Goal: Use online tool/utility: Utilize a website feature to perform a specific function

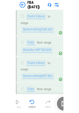
scroll to position [3308, 0]
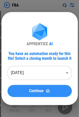
click at [44, 88] on button "Continue" at bounding box center [40, 91] width 64 height 12
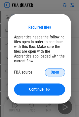
click at [51, 75] on button "Open" at bounding box center [55, 72] width 20 height 8
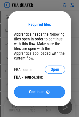
click at [45, 90] on button "Continue" at bounding box center [39, 92] width 51 height 12
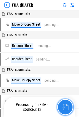
click at [64, 105] on img "button" at bounding box center [65, 106] width 7 height 7
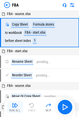
click at [16, 106] on img "button" at bounding box center [15, 105] width 6 height 6
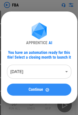
click at [24, 88] on button "Continue" at bounding box center [39, 90] width 64 height 12
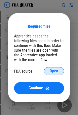
click at [49, 74] on button "Open" at bounding box center [54, 71] width 20 height 8
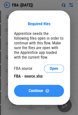
click at [32, 95] on button "Continue" at bounding box center [39, 91] width 50 height 12
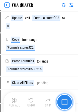
click at [67, 101] on img "button" at bounding box center [64, 102] width 6 height 6
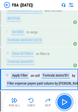
scroll to position [517, 0]
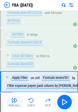
click at [15, 104] on div "Run All" at bounding box center [14, 105] width 11 height 3
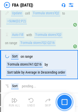
scroll to position [865, 0]
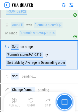
click at [68, 101] on button "button" at bounding box center [64, 102] width 16 height 16
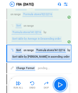
scroll to position [895, 0]
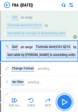
click at [62, 99] on img "button" at bounding box center [64, 102] width 8 height 8
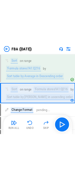
scroll to position [917, 0]
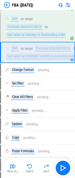
click at [8, 6] on img at bounding box center [7, 5] width 6 height 6
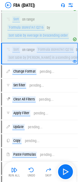
scroll to position [0, 0]
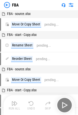
click at [65, 103] on div "Run All Undo Skip" at bounding box center [40, 105] width 66 height 16
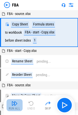
click at [11, 106] on button "Run All" at bounding box center [15, 105] width 16 height 12
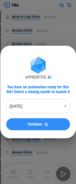
click at [31, 124] on span "Continue" at bounding box center [35, 124] width 15 height 4
